Goal: Task Accomplishment & Management: Complete application form

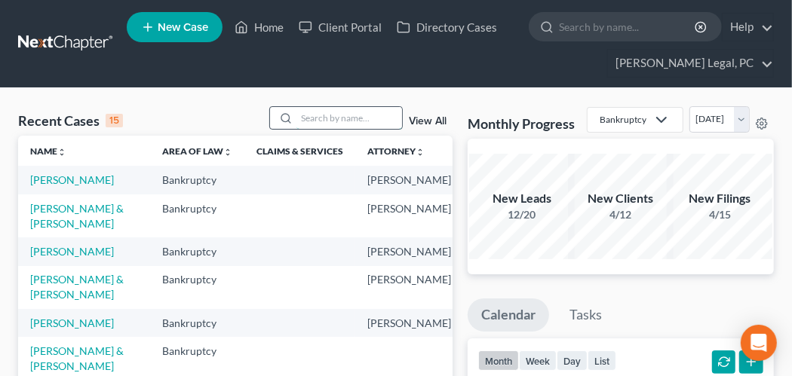
click at [316, 121] on input "search" at bounding box center [350, 118] width 106 height 22
type input "johnson"
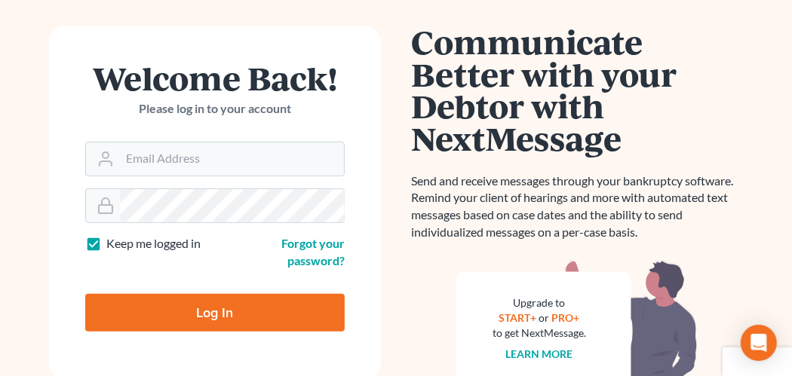
scroll to position [226, 0]
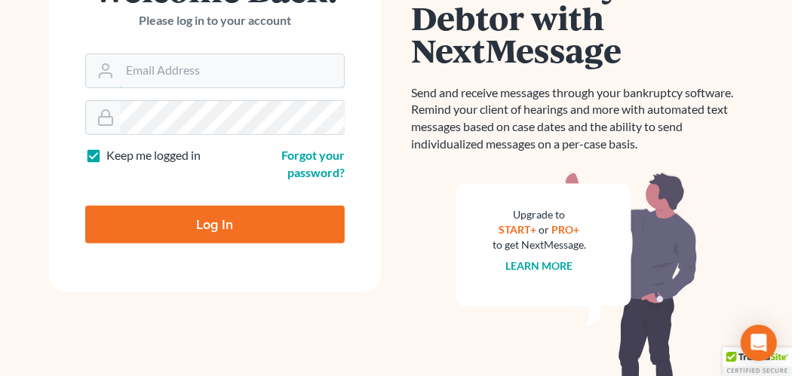
type input "[EMAIL_ADDRESS][PERSON_NAME][DOMAIN_NAME]"
click at [186, 222] on input "Log In" at bounding box center [215, 225] width 260 height 38
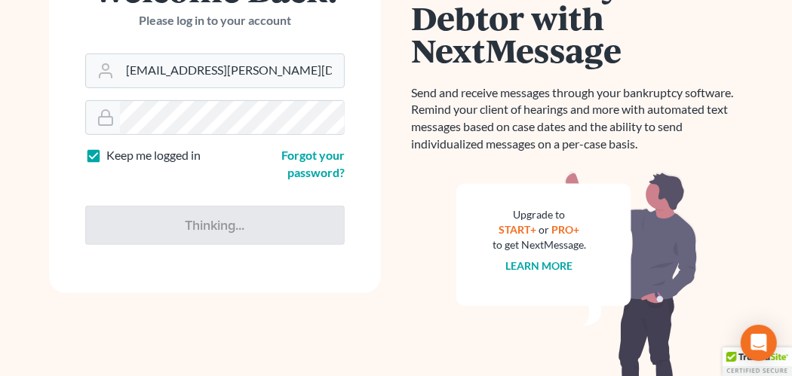
type input "Thinking..."
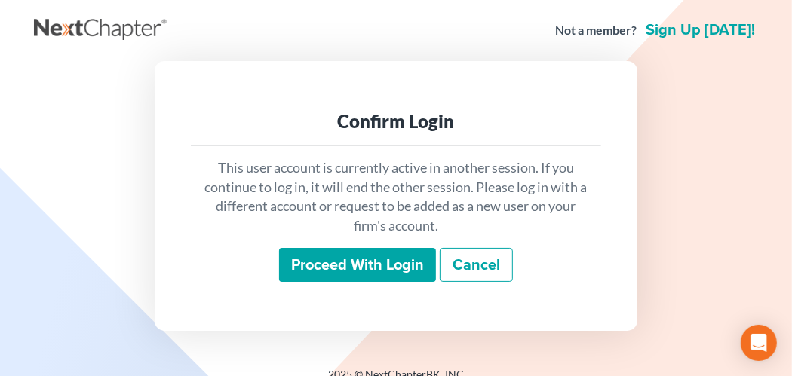
click at [405, 263] on input "Proceed with login" at bounding box center [357, 265] width 157 height 35
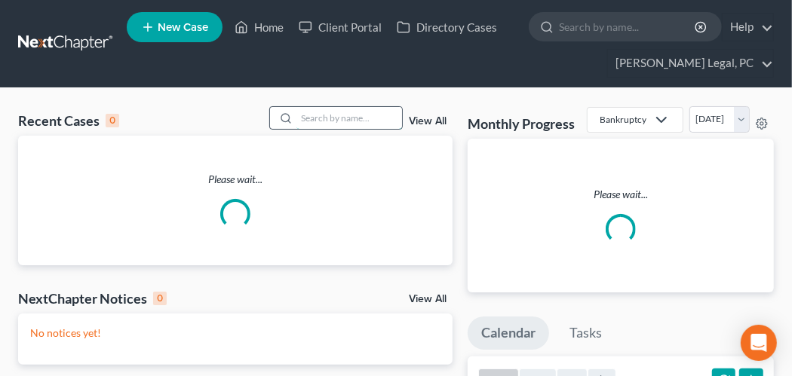
click at [348, 118] on input "search" at bounding box center [350, 118] width 106 height 22
type input "johnson"
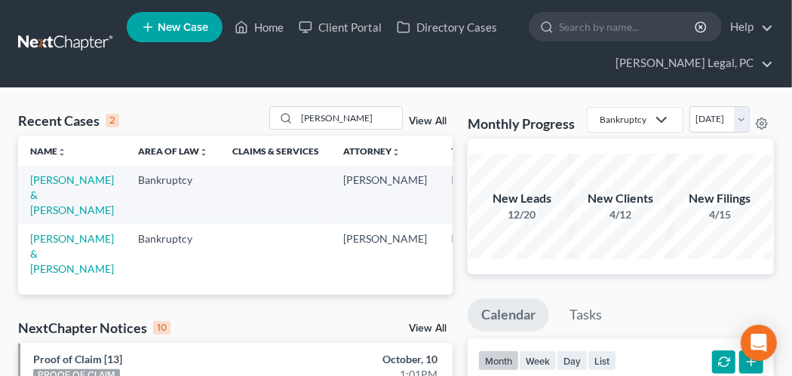
click at [186, 28] on span "New Case" at bounding box center [183, 27] width 51 height 11
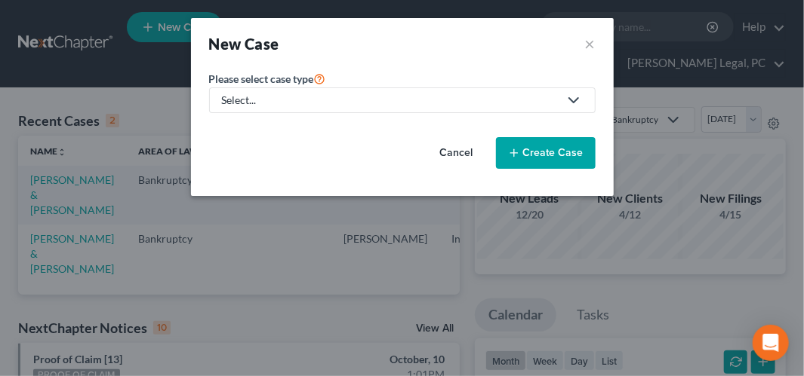
click at [241, 100] on div "Select..." at bounding box center [390, 100] width 337 height 15
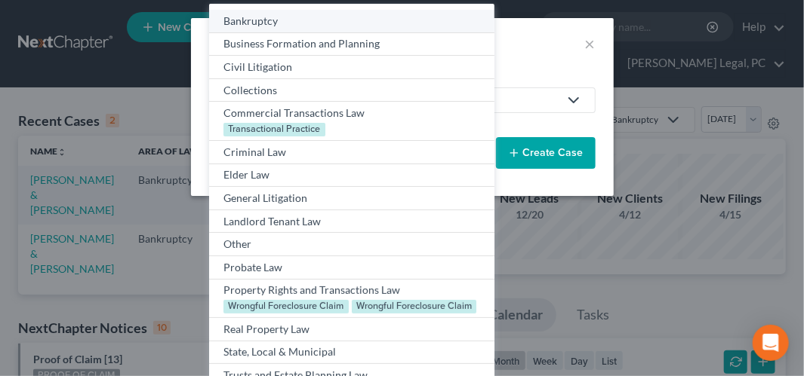
click at [245, 20] on div "Bankruptcy" at bounding box center [351, 21] width 256 height 15
select select "84"
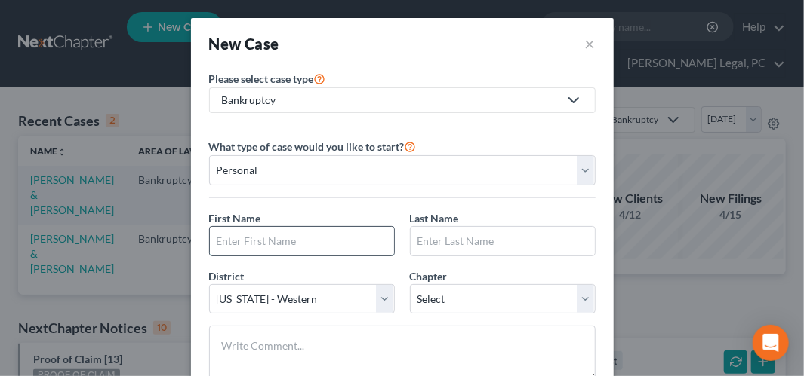
click at [234, 235] on input "text" at bounding box center [302, 241] width 184 height 29
type input "David"
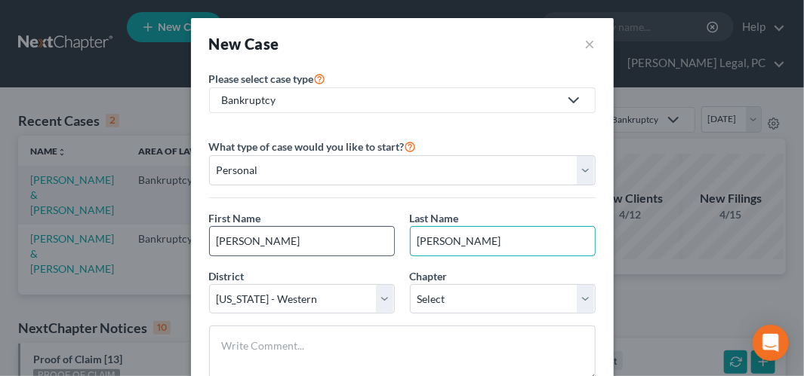
type input "Johnson"
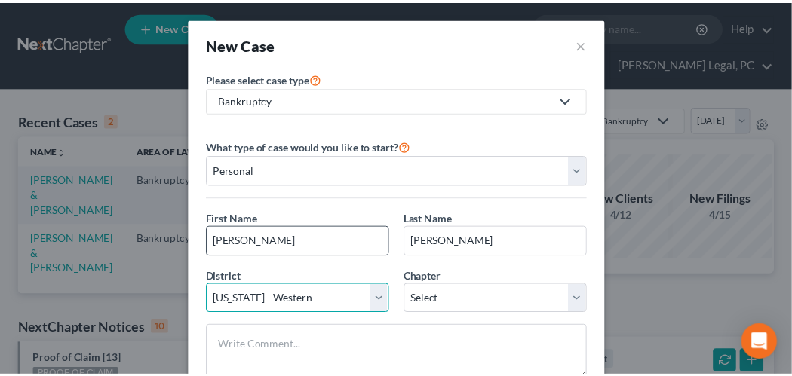
scroll to position [102, 0]
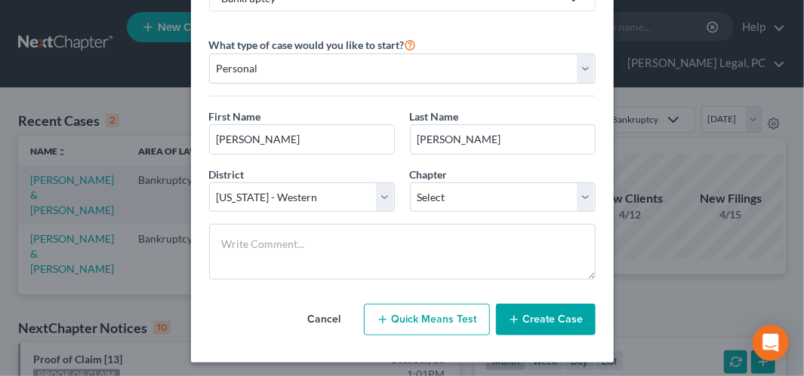
click at [564, 317] on button "Create Case" at bounding box center [546, 320] width 100 height 32
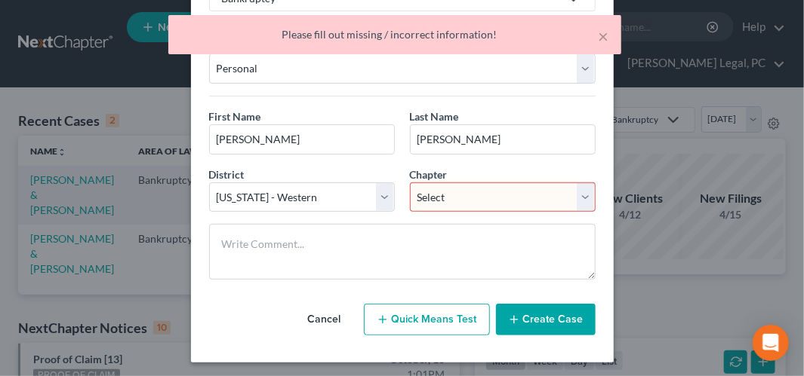
click at [452, 192] on select "Select 7 11 12 13" at bounding box center [503, 198] width 186 height 30
select select "0"
click at [410, 183] on select "Select 7 11 12 13" at bounding box center [503, 198] width 186 height 30
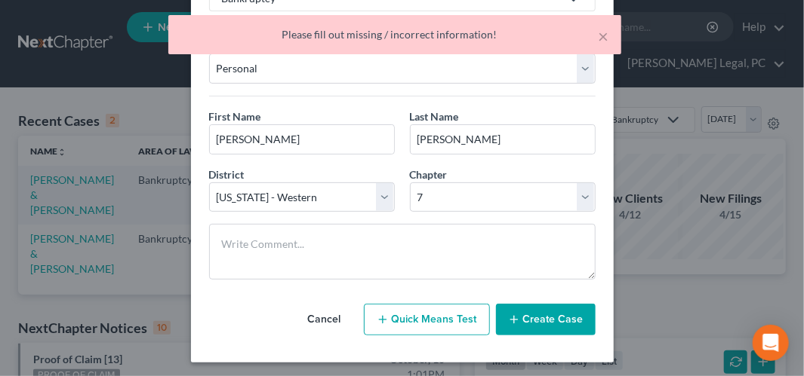
drag, startPoint x: 553, startPoint y: 312, endPoint x: 415, endPoint y: 282, distance: 141.2
click at [553, 311] on button "Create Case" at bounding box center [546, 320] width 100 height 32
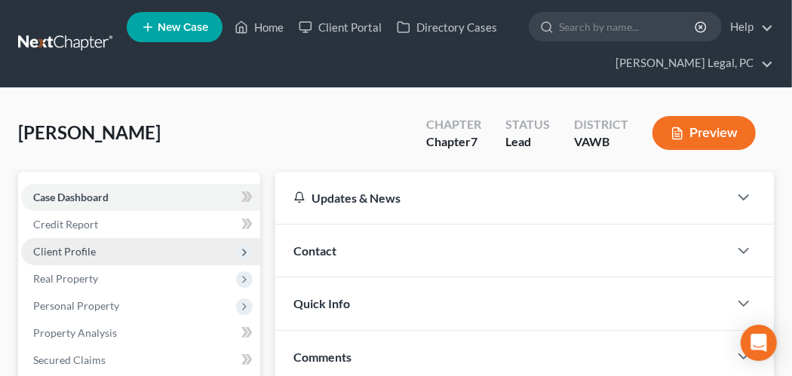
scroll to position [75, 0]
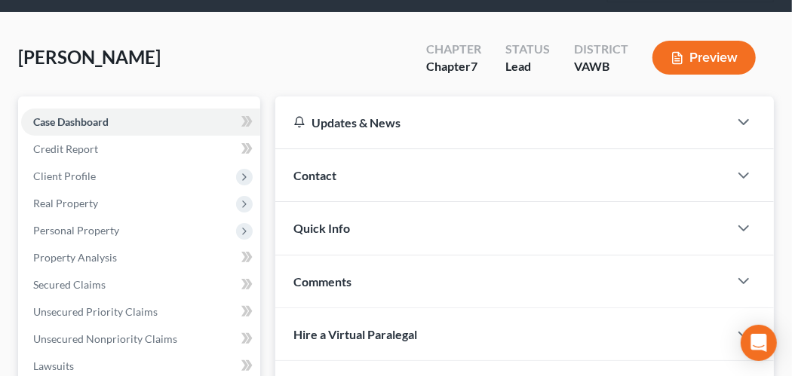
click at [325, 182] on div "Contact" at bounding box center [501, 175] width 453 height 52
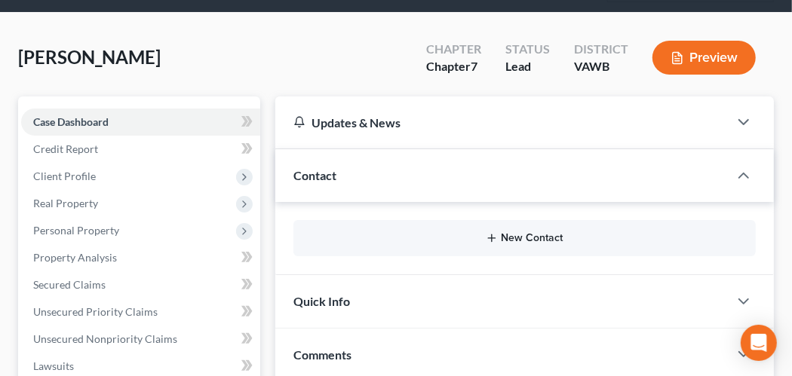
click at [513, 241] on button "New Contact" at bounding box center [525, 238] width 438 height 12
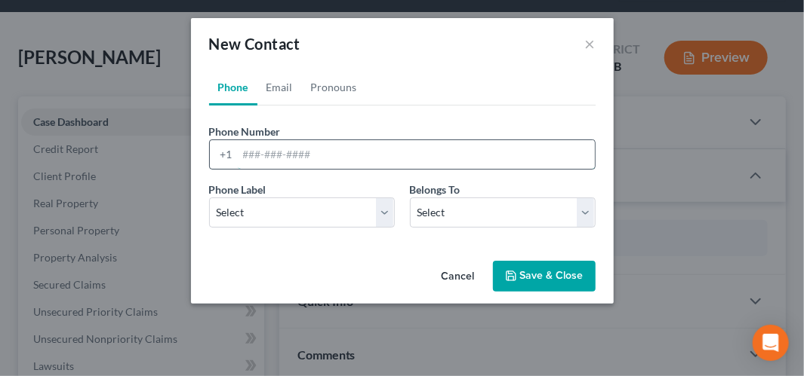
click at [251, 158] on input "tel" at bounding box center [416, 154] width 357 height 29
click at [265, 156] on input "2762354731" at bounding box center [416, 154] width 357 height 29
type input "276-235-4731"
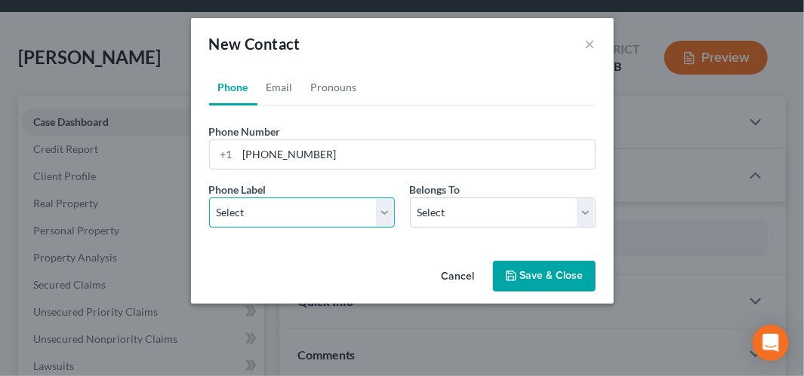
click at [383, 219] on select "Select Mobile Home Work Other" at bounding box center [302, 213] width 186 height 30
select select "0"
click at [209, 198] on select "Select Mobile Home Work Other" at bounding box center [302, 213] width 186 height 30
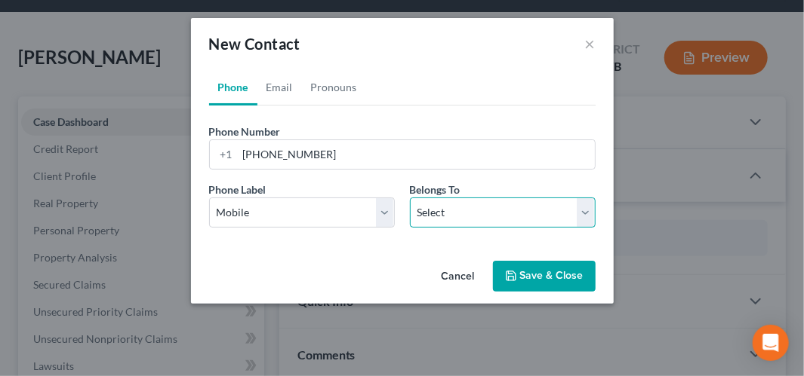
click at [440, 217] on select "Select Client Other" at bounding box center [503, 213] width 186 height 30
select select "0"
click at [410, 198] on select "Select Client Other" at bounding box center [503, 213] width 186 height 30
select select "0"
click at [272, 83] on link "Email" at bounding box center [279, 87] width 45 height 36
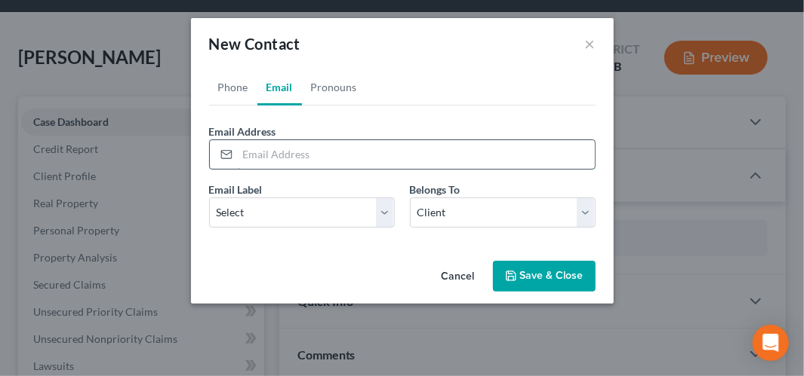
click at [254, 151] on input "email" at bounding box center [416, 154] width 357 height 29
type input "bjohnsongrayson219@yahoo.com"
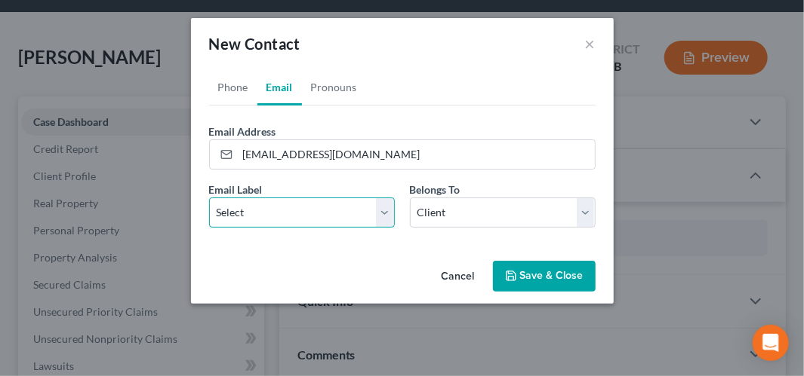
click at [372, 205] on select "Select Home Work Other" at bounding box center [302, 213] width 186 height 30
select select "0"
click at [209, 198] on select "Select Home Work Other" at bounding box center [302, 213] width 186 height 30
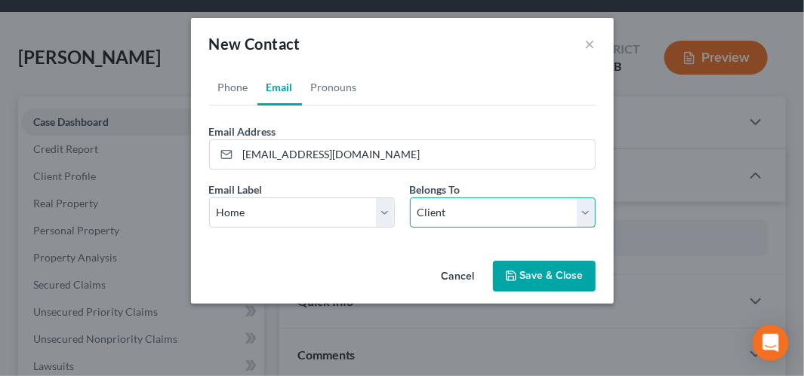
click at [447, 215] on select "Select Client Other" at bounding box center [503, 213] width 186 height 30
click at [410, 198] on select "Select Client Other" at bounding box center [503, 213] width 186 height 30
click at [227, 92] on link "Phone" at bounding box center [233, 87] width 48 height 36
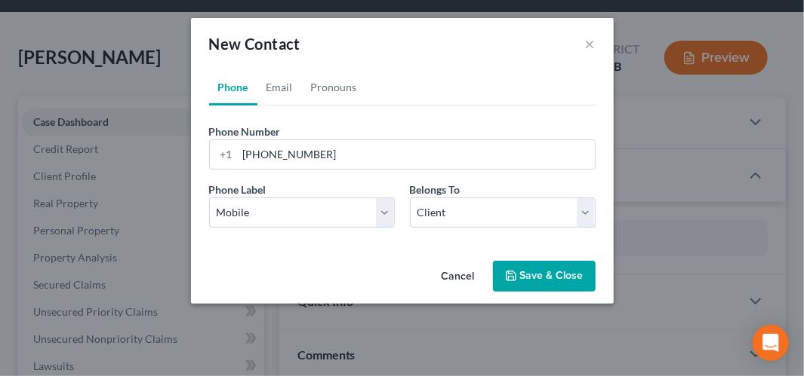
click at [555, 274] on button "Save & Close" at bounding box center [544, 277] width 103 height 32
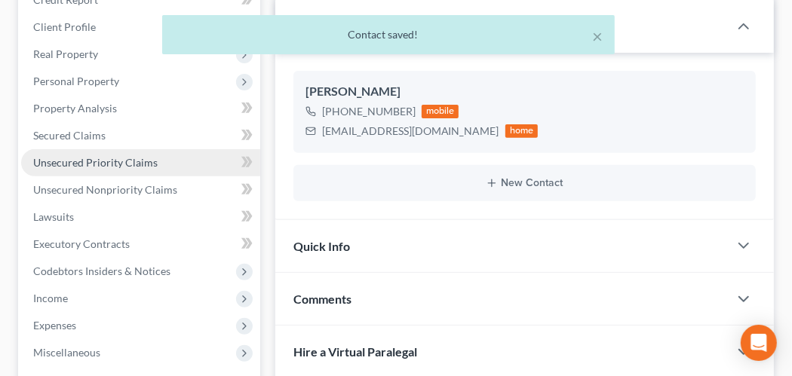
scroll to position [151, 0]
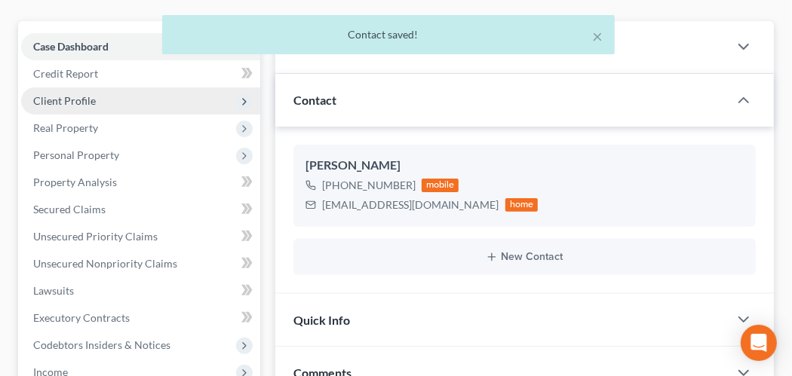
click at [56, 99] on span "Client Profile" at bounding box center [64, 100] width 63 height 13
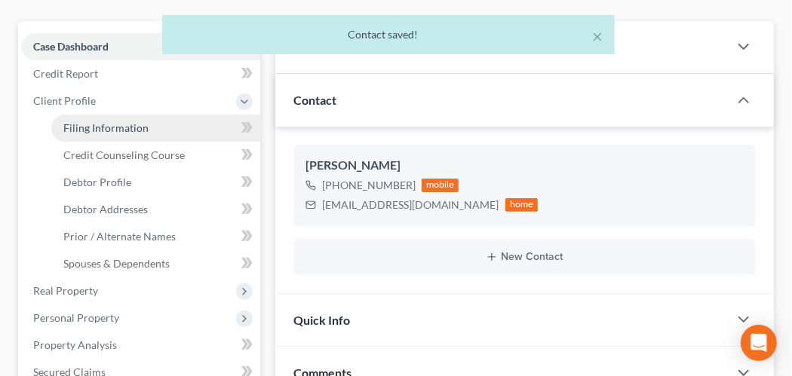
click at [115, 136] on link "Filing Information" at bounding box center [155, 128] width 209 height 27
select select "1"
select select "0"
select select "84"
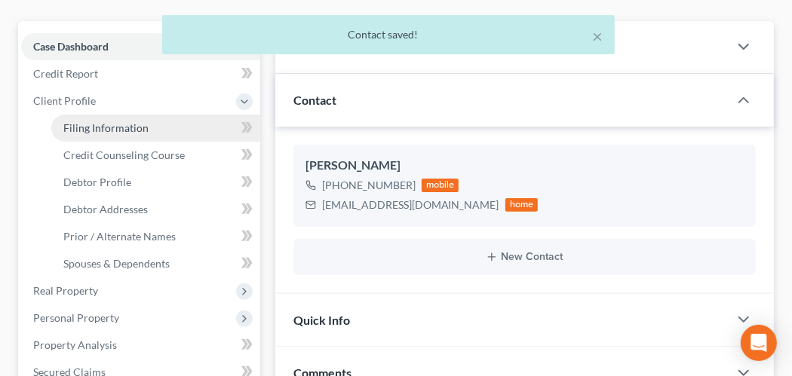
select select "48"
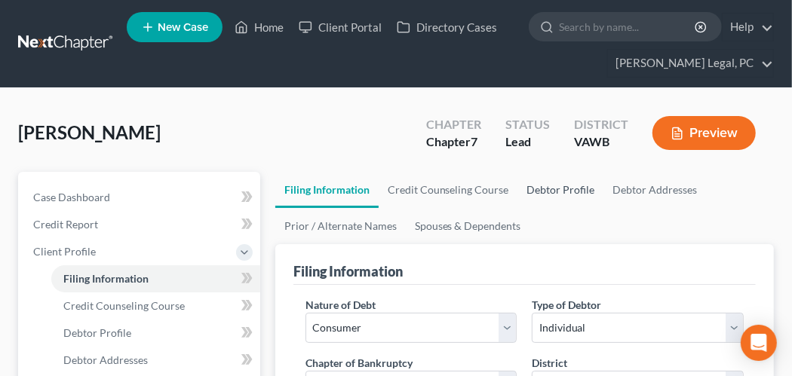
click at [554, 192] on link "Debtor Profile" at bounding box center [561, 190] width 86 height 36
select select "0"
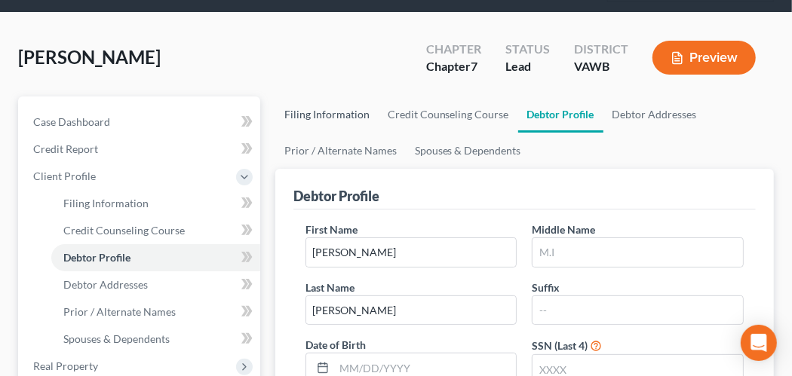
click at [333, 116] on link "Filing Information" at bounding box center [326, 115] width 103 height 36
select select "1"
select select "0"
select select "84"
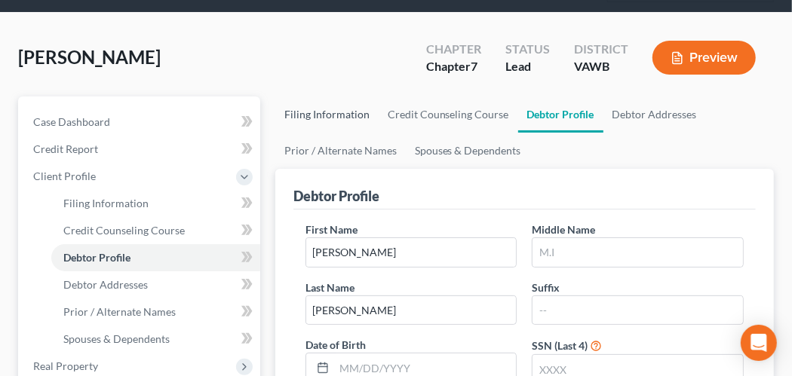
select select "48"
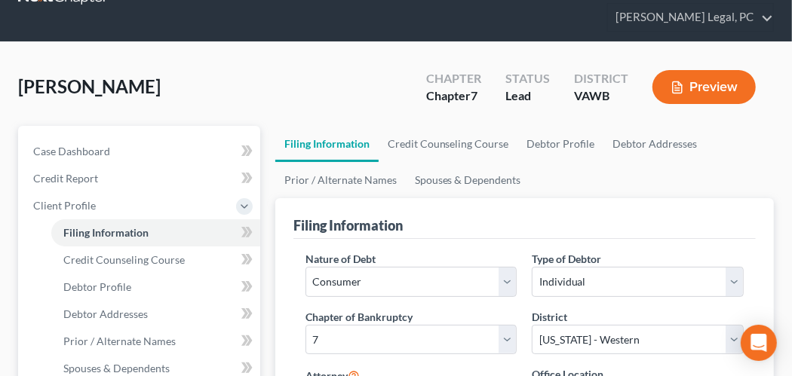
scroll to position [75, 0]
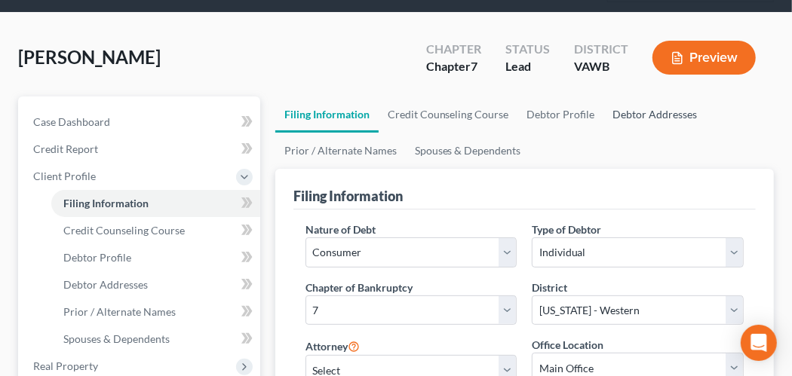
click at [621, 114] on link "Debtor Addresses" at bounding box center [655, 115] width 103 height 36
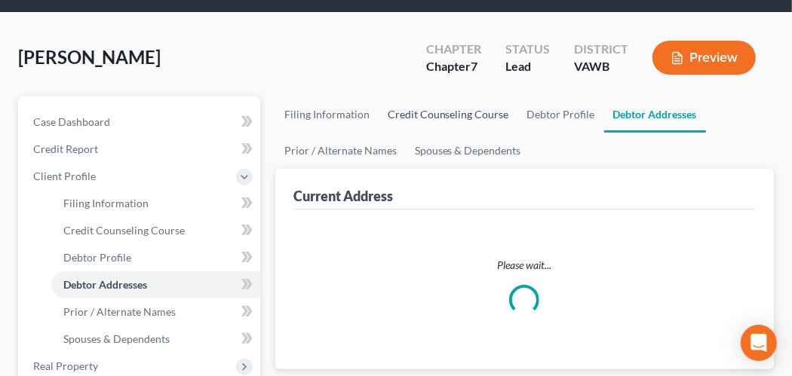
scroll to position [34, 0]
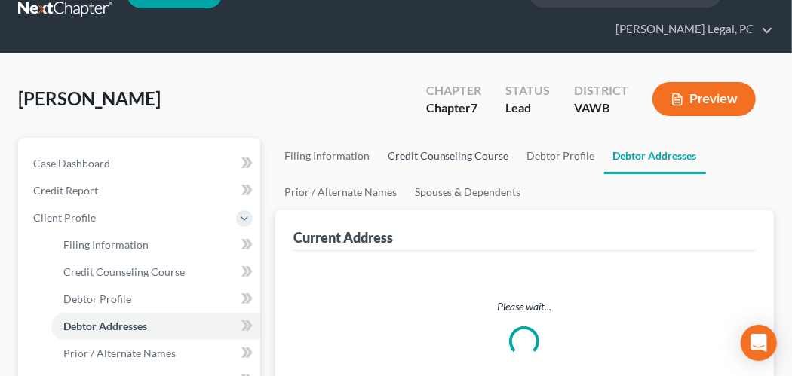
select select "0"
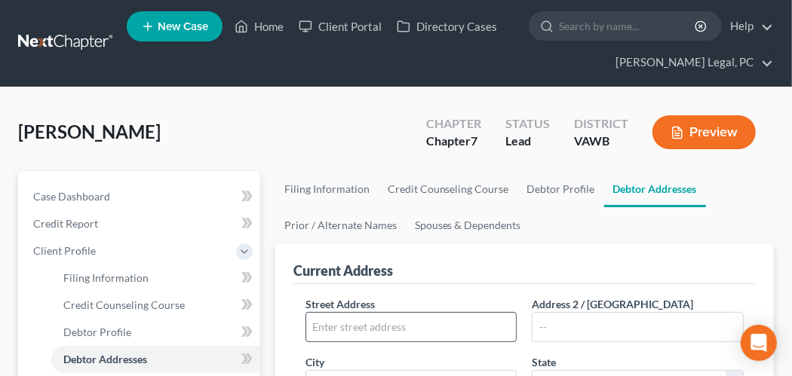
scroll to position [75, 0]
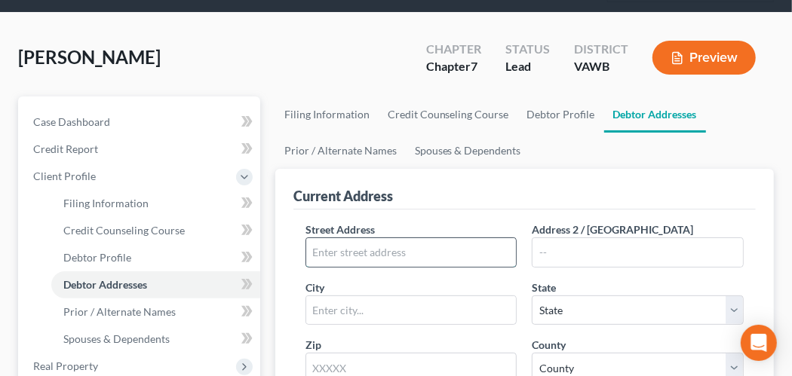
click at [355, 254] on input "text" at bounding box center [411, 252] width 211 height 29
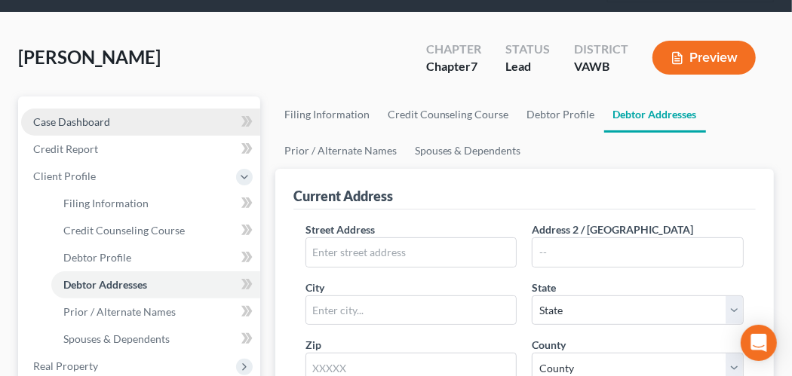
click at [85, 121] on span "Case Dashboard" at bounding box center [71, 121] width 77 height 13
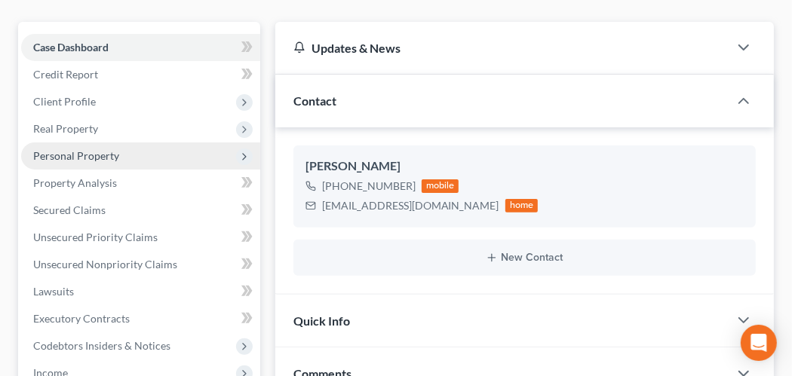
scroll to position [151, 0]
click at [113, 152] on span "Personal Property" at bounding box center [76, 155] width 86 height 13
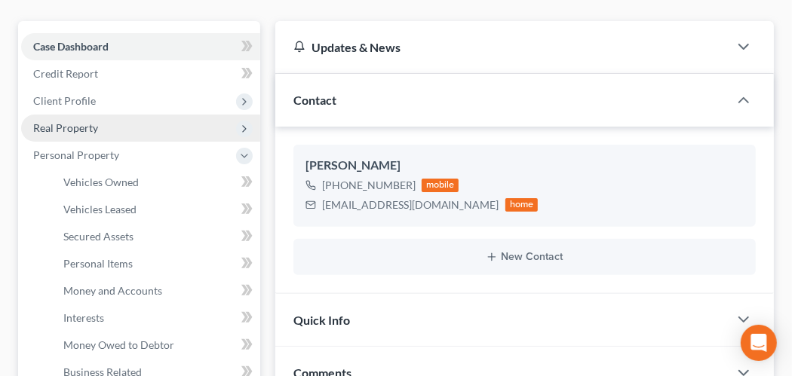
click at [86, 118] on span "Real Property" at bounding box center [140, 128] width 239 height 27
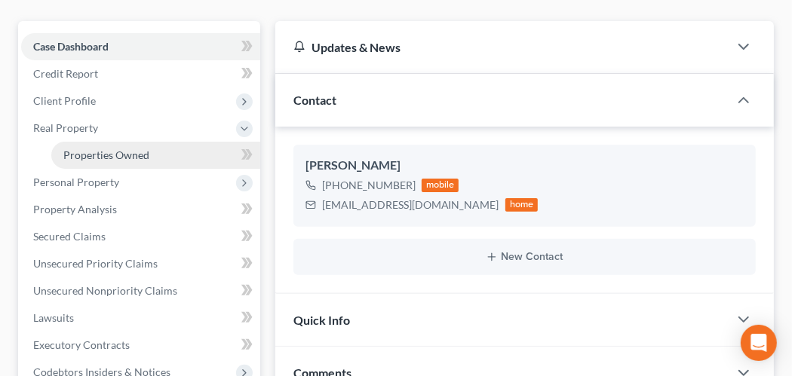
click at [127, 149] on span "Properties Owned" at bounding box center [106, 155] width 86 height 13
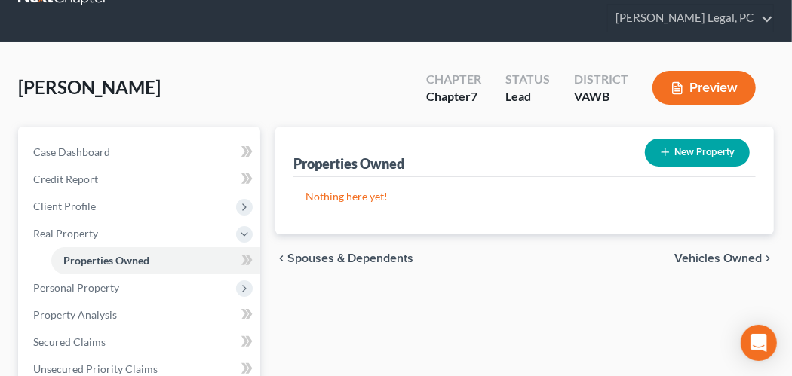
scroll to position [75, 0]
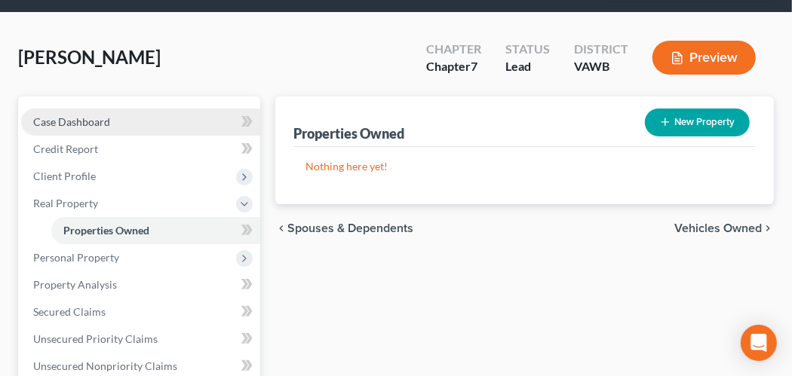
click at [63, 128] on link "Case Dashboard" at bounding box center [140, 122] width 239 height 27
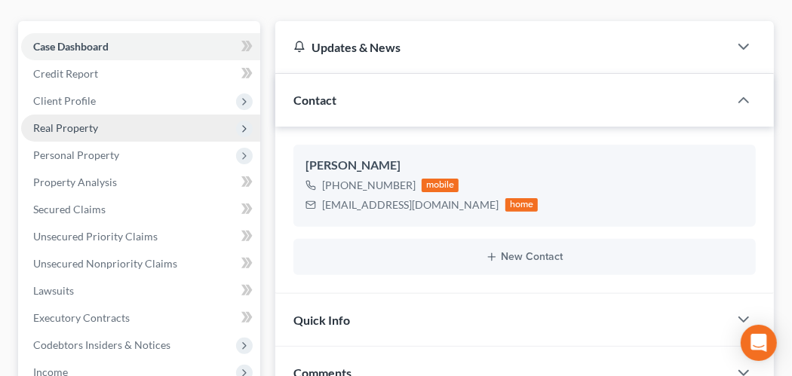
scroll to position [75, 0]
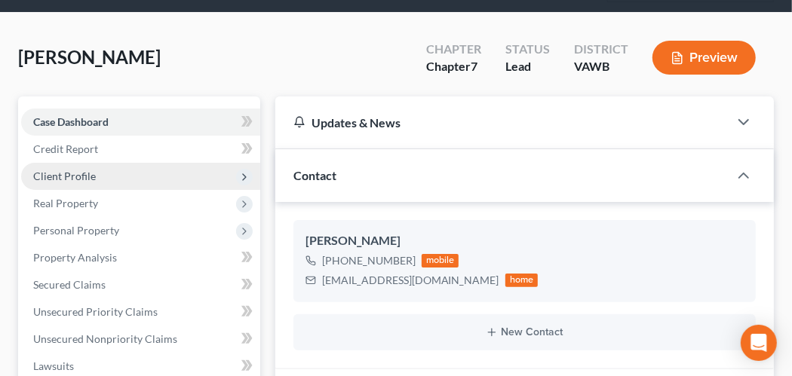
click at [90, 178] on span "Client Profile" at bounding box center [64, 176] width 63 height 13
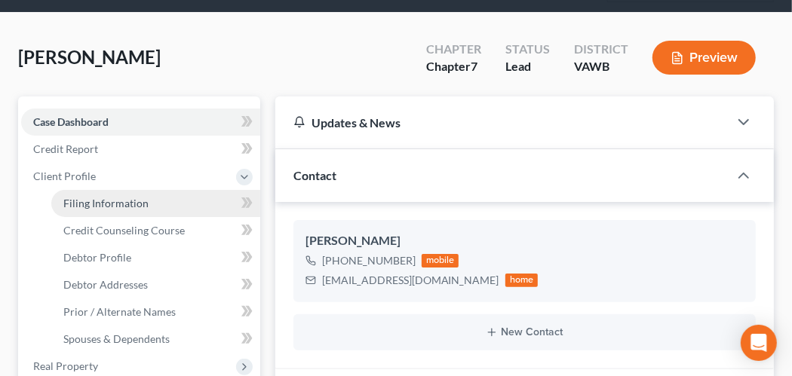
click at [155, 204] on link "Filing Information" at bounding box center [155, 203] width 209 height 27
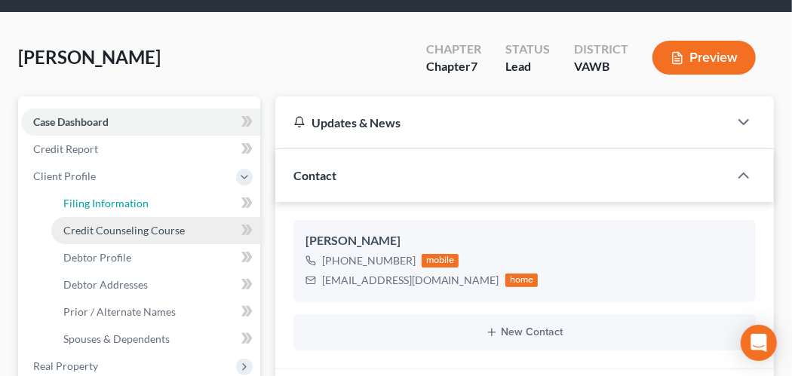
select select "1"
select select "0"
select select "84"
select select "48"
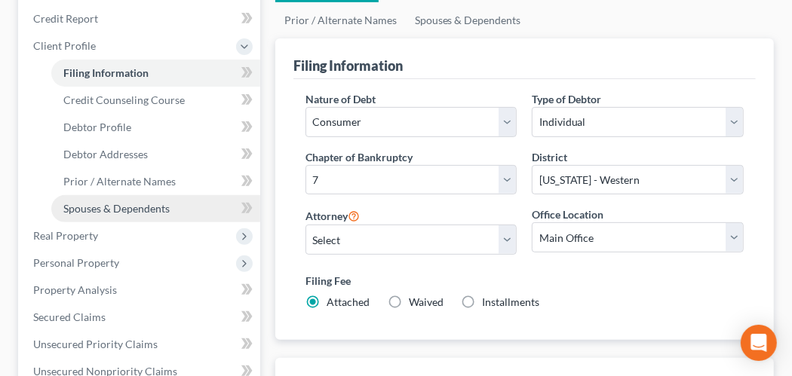
scroll to position [226, 0]
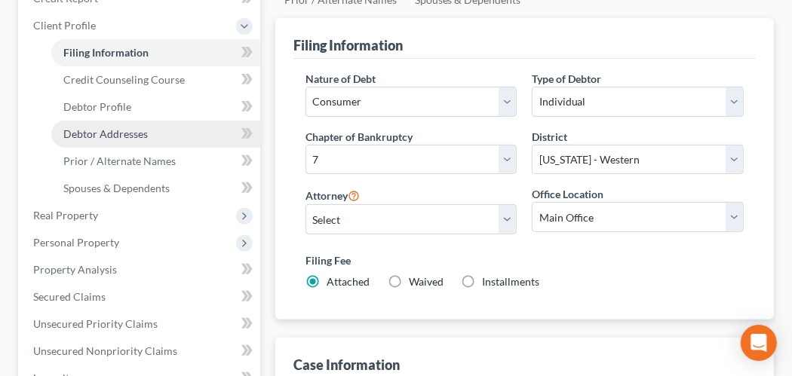
click at [127, 128] on span "Debtor Addresses" at bounding box center [105, 134] width 85 height 13
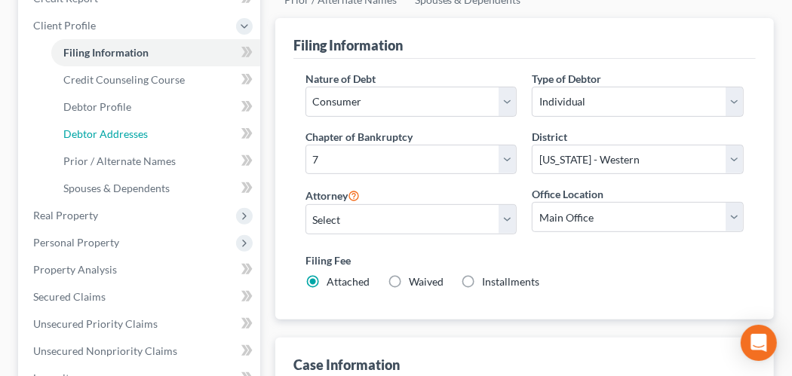
select select "0"
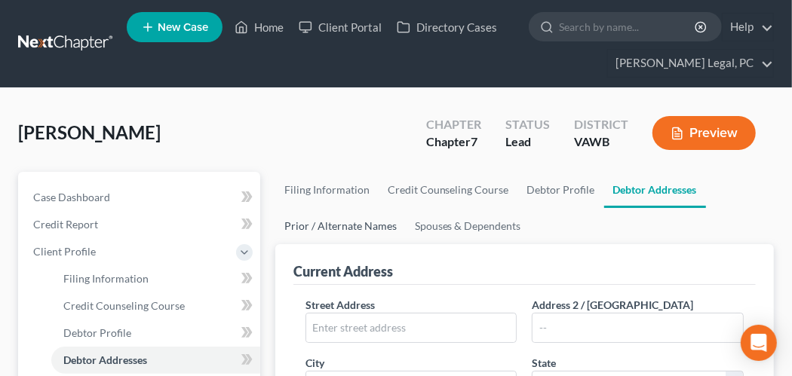
scroll to position [75, 0]
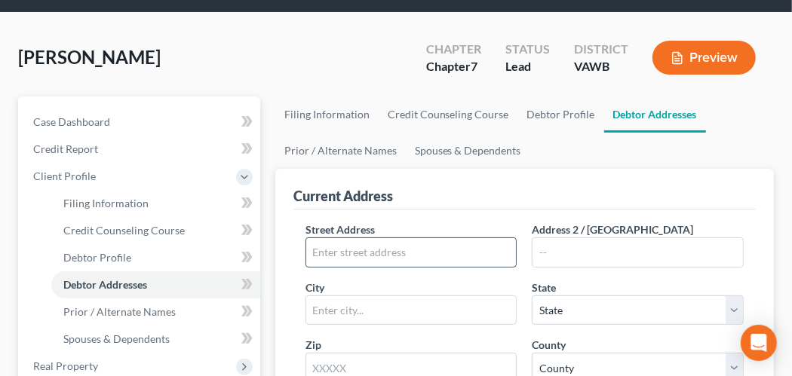
click at [339, 238] on input "text" at bounding box center [411, 252] width 211 height 29
click at [325, 256] on input "text" at bounding box center [411, 252] width 211 height 29
type input "2493 Creek View Drive"
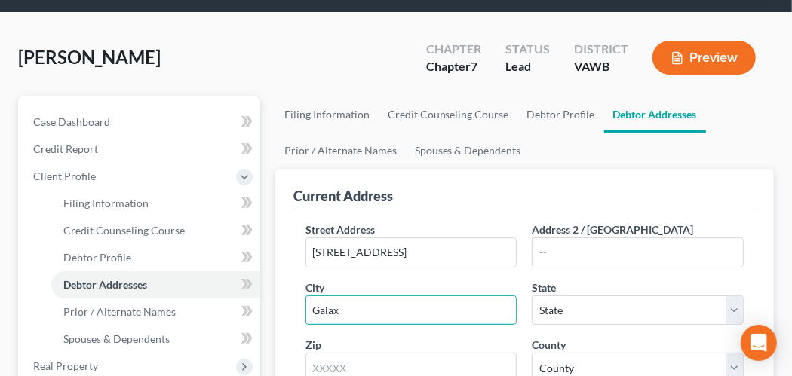
type input "Galax"
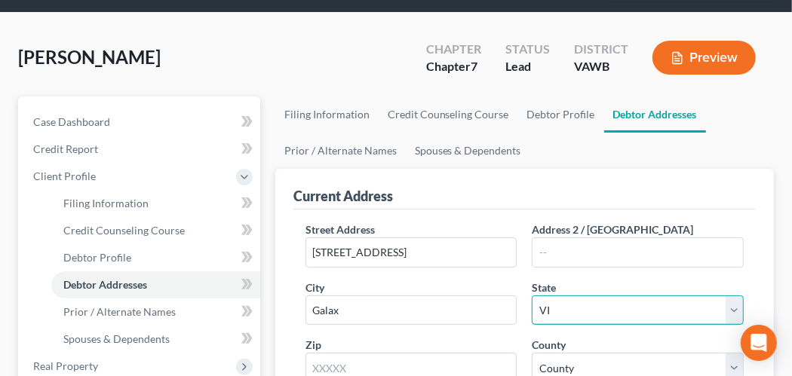
select select "48"
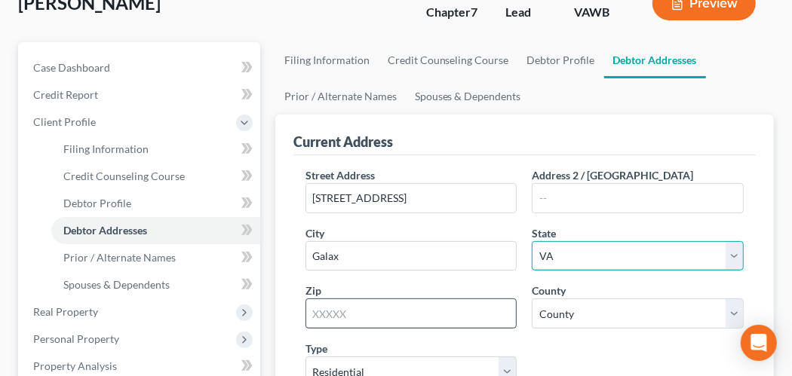
scroll to position [151, 0]
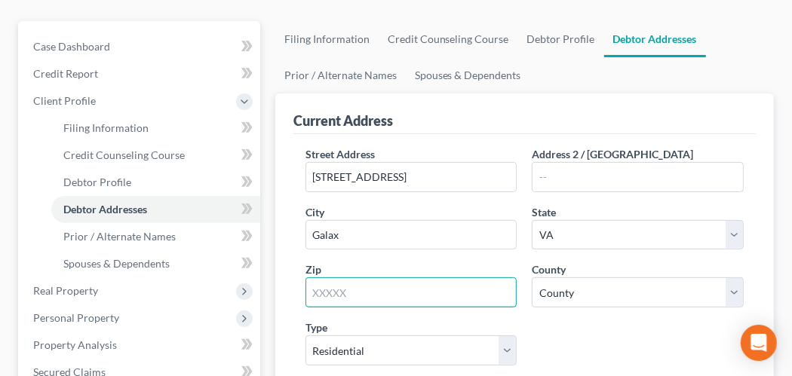
click at [343, 293] on input "text" at bounding box center [412, 293] width 212 height 30
type input "24333"
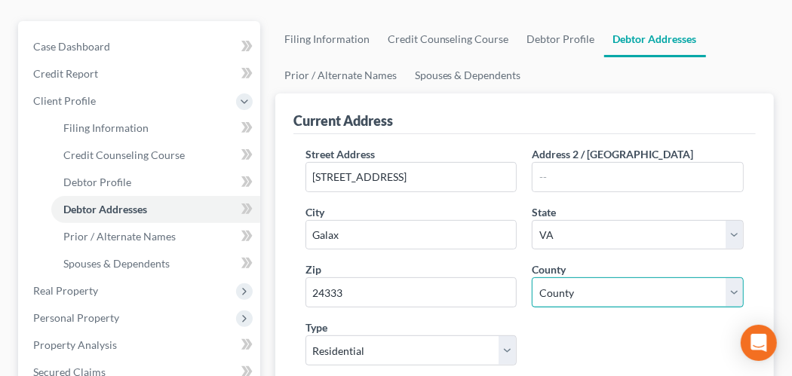
click at [736, 290] on select "County Accomack County Albemarle County Alexandria city Alleghany County Amelia…" at bounding box center [638, 293] width 212 height 30
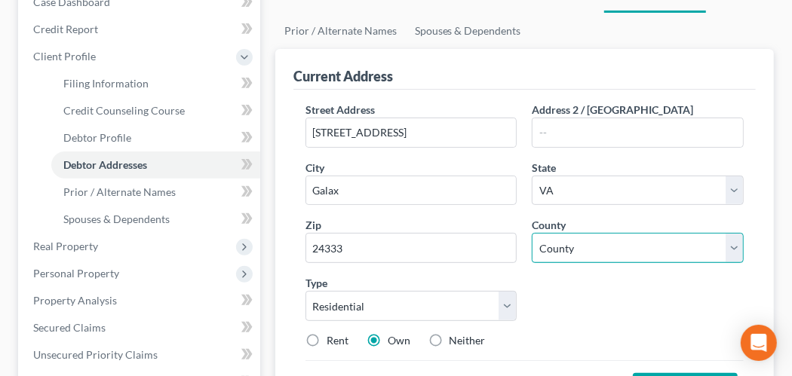
scroll to position [226, 0]
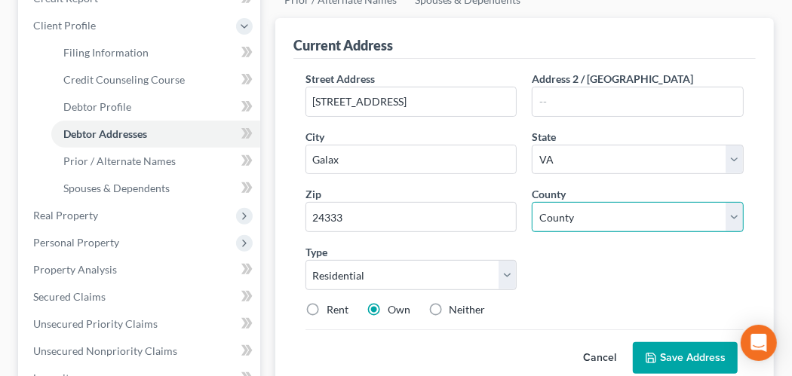
click at [733, 217] on select "County Accomack County Albemarle County Alexandria city Alleghany County Amelia…" at bounding box center [638, 217] width 212 height 30
click at [733, 215] on select "County Accomack County Albemarle County Alexandria city Alleghany County Amelia…" at bounding box center [638, 217] width 212 height 30
select select "48"
click at [532, 202] on select "County Accomack County Albemarle County Alexandria city Alleghany County Amelia…" at bounding box center [638, 217] width 212 height 30
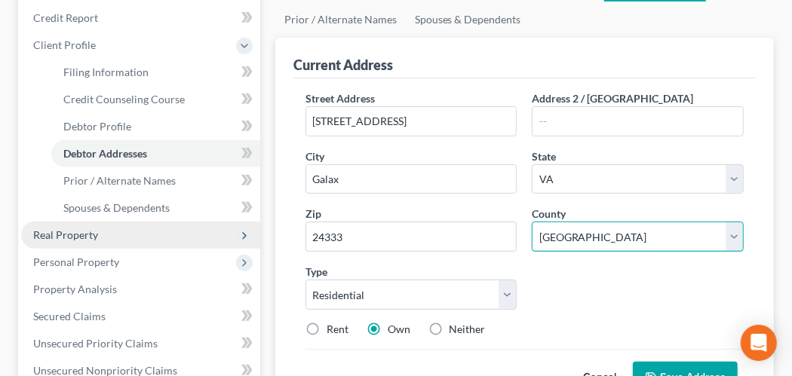
scroll to position [151, 0]
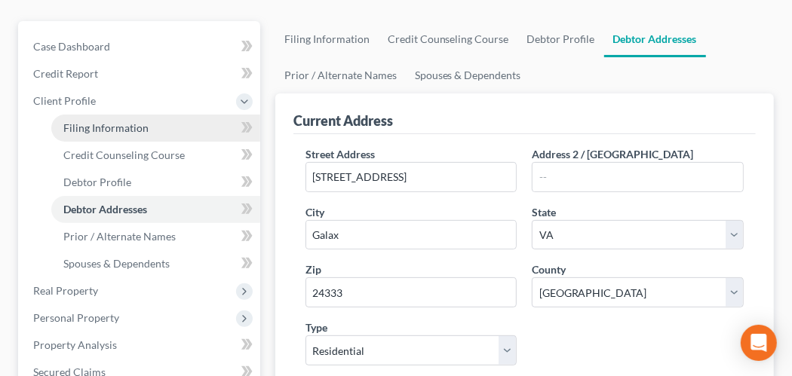
click at [85, 133] on link "Filing Information" at bounding box center [155, 128] width 209 height 27
select select "1"
select select "0"
select select "84"
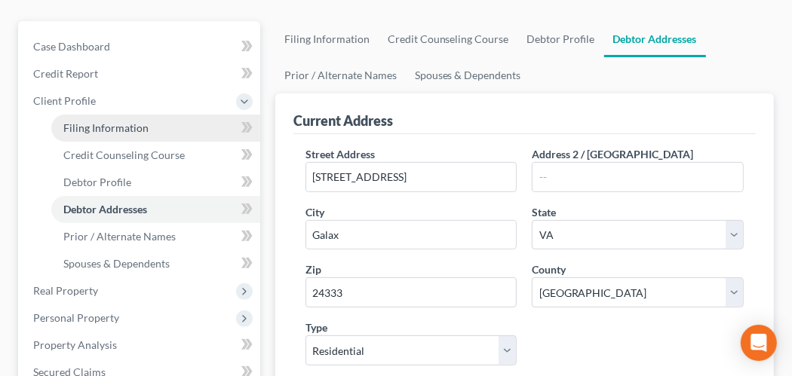
select select "48"
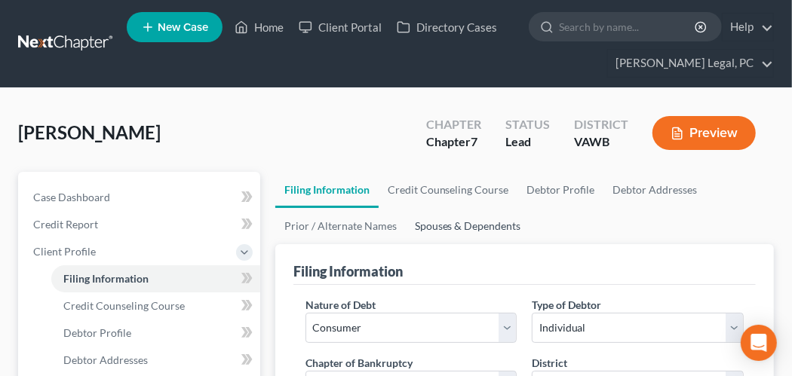
click at [448, 226] on link "Spouses & Dependents" at bounding box center [468, 226] width 124 height 36
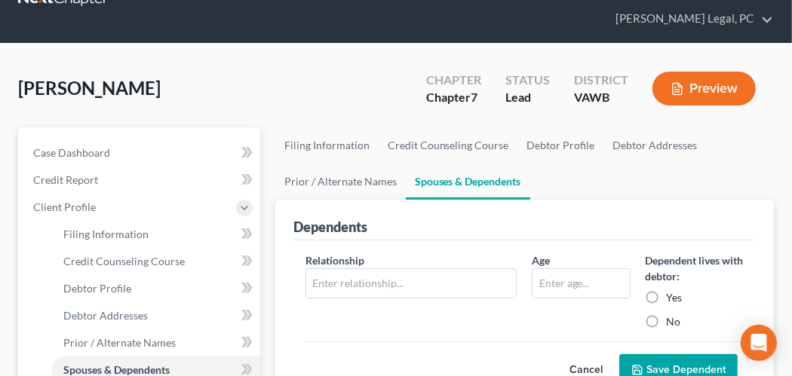
scroll to position [75, 0]
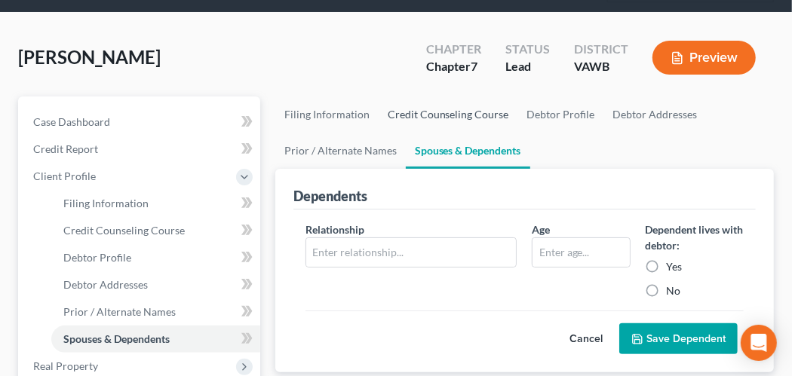
click at [450, 121] on link "Credit Counseling Course" at bounding box center [449, 115] width 140 height 36
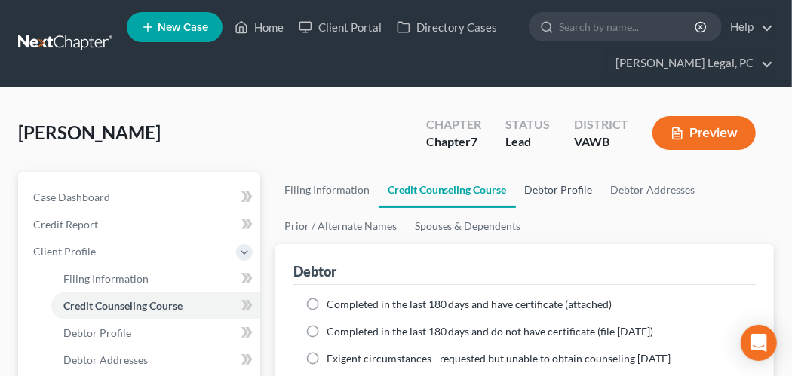
click at [569, 186] on link "Debtor Profile" at bounding box center [559, 190] width 86 height 36
select select "0"
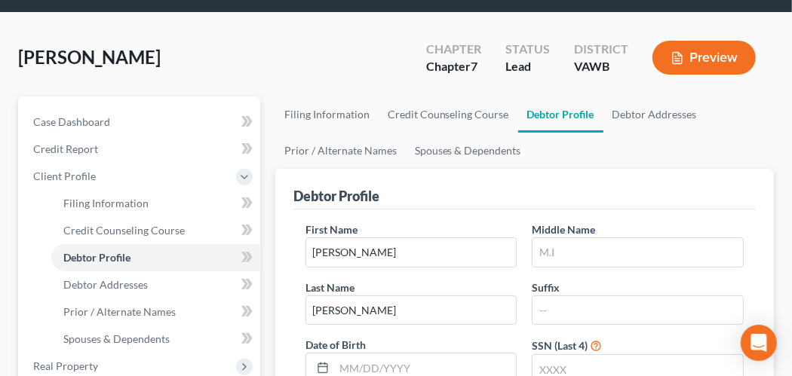
scroll to position [226, 0]
click at [318, 112] on link "Filing Information" at bounding box center [326, 115] width 103 height 36
select select "1"
select select "0"
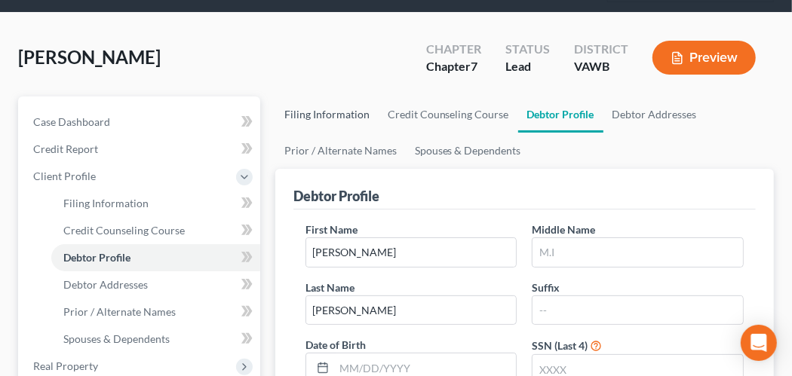
select select "84"
select select "48"
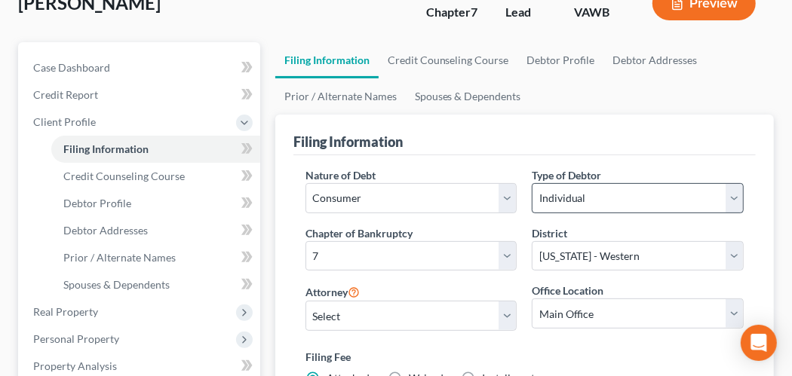
scroll to position [151, 0]
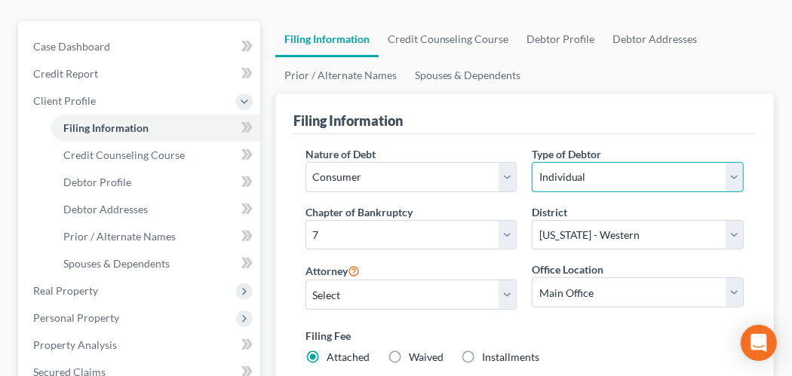
click at [739, 176] on select "Select Individual Joint" at bounding box center [638, 177] width 212 height 30
select select "1"
click at [532, 162] on select "Select Individual Joint" at bounding box center [638, 177] width 212 height 30
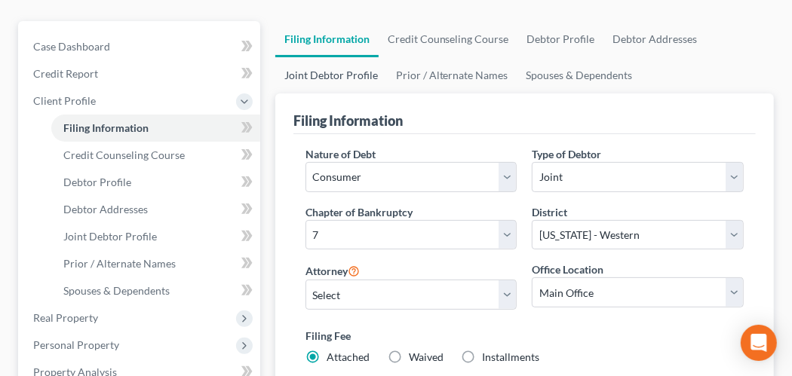
click at [370, 73] on link "Joint Debtor Profile" at bounding box center [331, 75] width 112 height 36
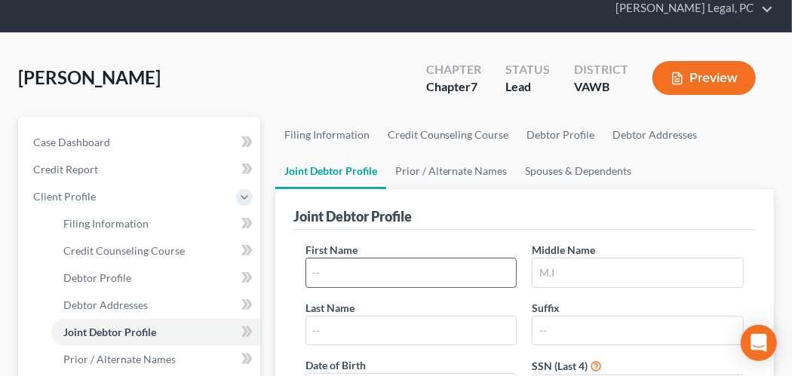
scroll to position [75, 0]
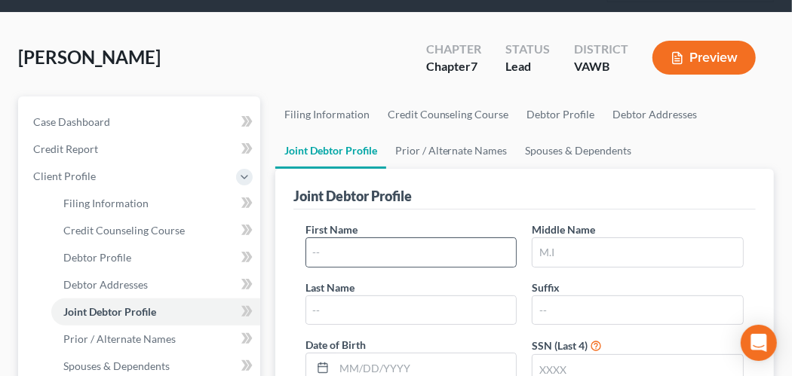
click at [362, 235] on div "First Name" at bounding box center [411, 245] width 227 height 46
click at [358, 243] on input "text" at bounding box center [411, 252] width 211 height 29
type input "Charity"
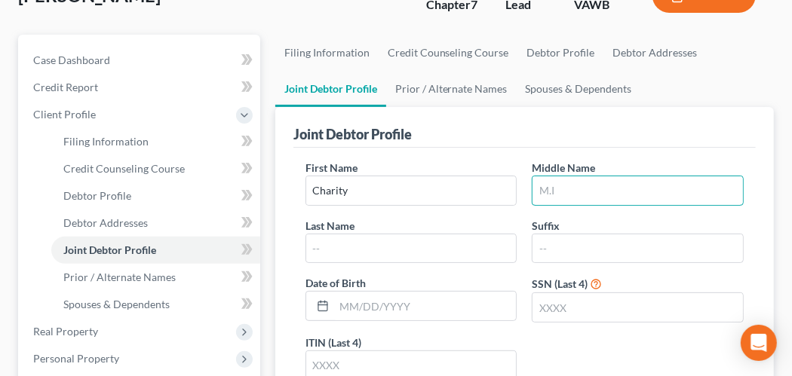
scroll to position [226, 0]
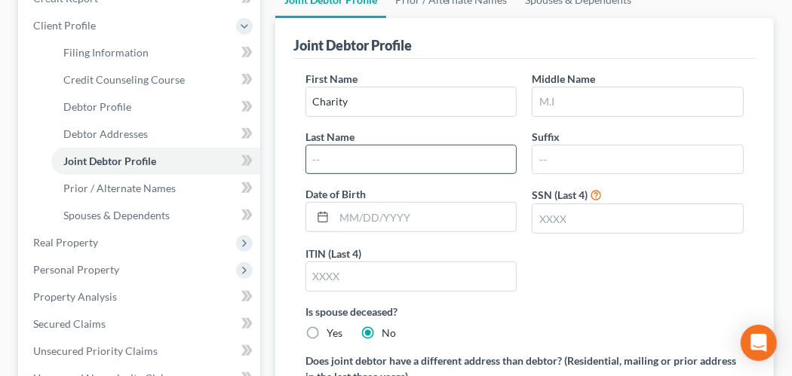
click at [365, 156] on input "text" at bounding box center [411, 160] width 211 height 29
type input "Johnson"
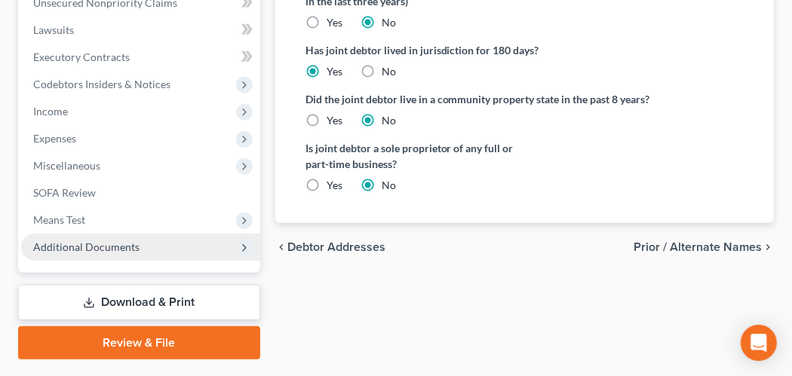
scroll to position [640, 0]
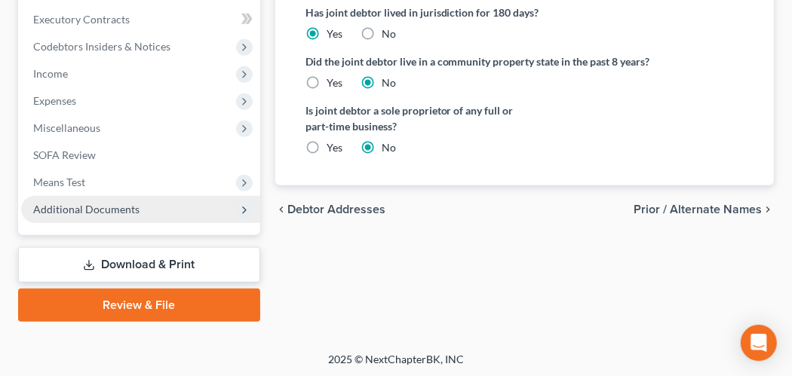
click at [110, 209] on span "Additional Documents" at bounding box center [86, 209] width 106 height 13
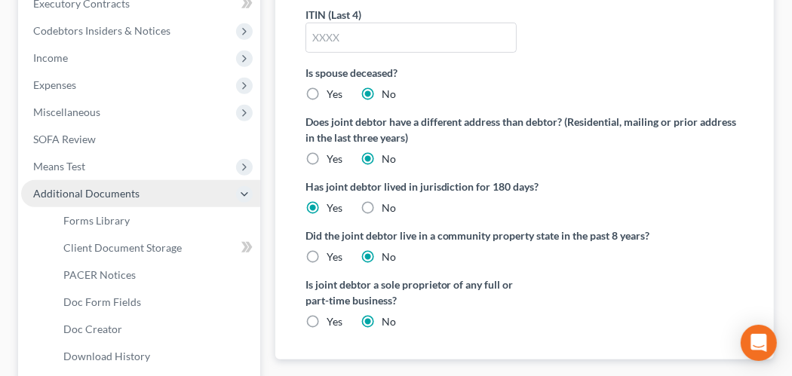
scroll to position [450, 0]
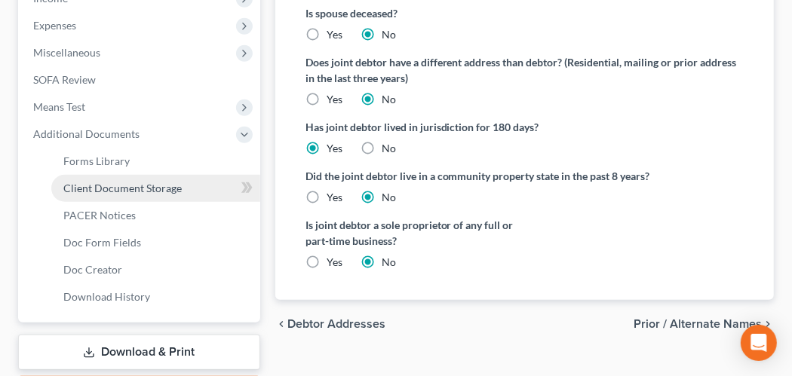
click at [120, 198] on link "Client Document Storage" at bounding box center [155, 188] width 209 height 27
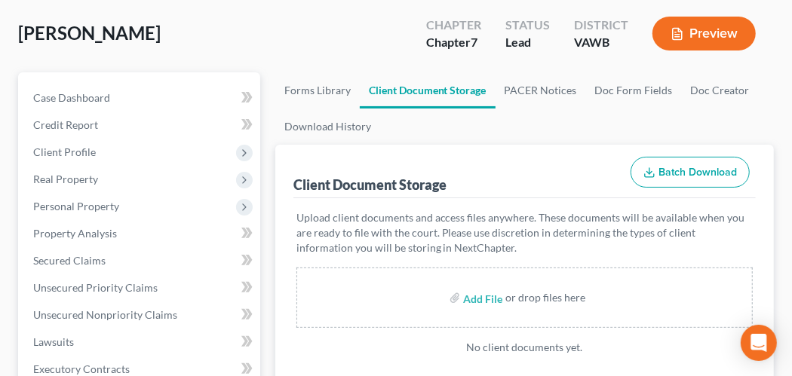
scroll to position [151, 0]
